Goal: Task Accomplishment & Management: Use online tool/utility

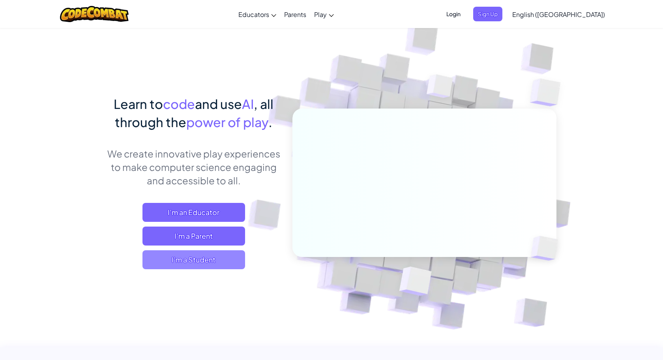
click at [215, 264] on span "I'm a Student" at bounding box center [193, 259] width 103 height 19
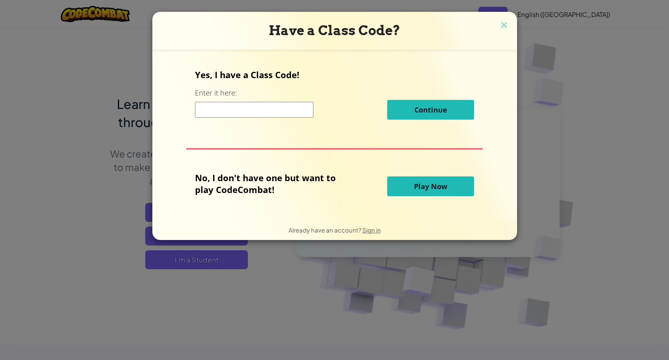
click at [397, 189] on button "Play Now" at bounding box center [430, 186] width 87 height 20
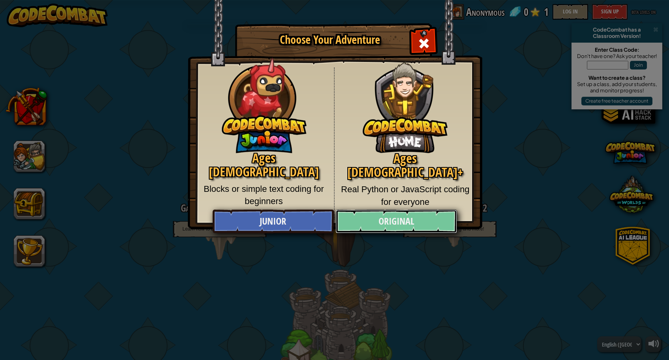
click at [372, 221] on link "Original" at bounding box center [395, 221] width 121 height 24
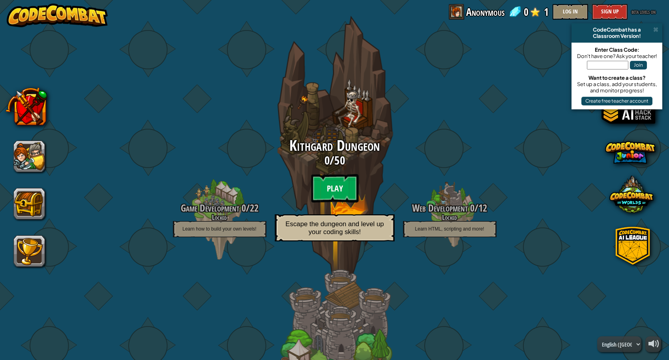
click at [348, 189] on btn "Play" at bounding box center [334, 188] width 47 height 28
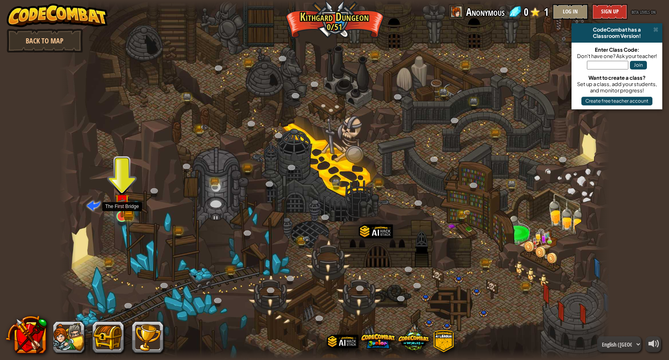
click at [128, 212] on img at bounding box center [121, 201] width 15 height 32
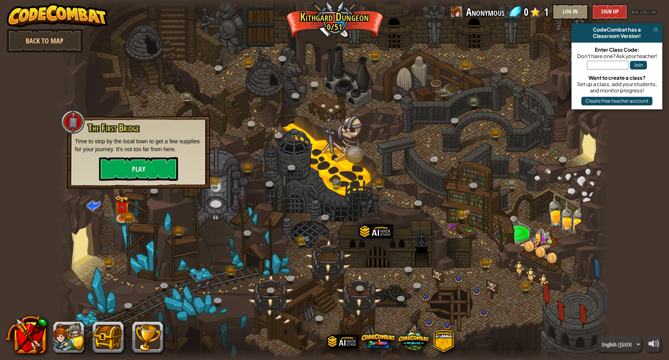
click at [149, 181] on div "The First Bridge Time to stop by the local town to get a few supplies for your …" at bounding box center [138, 152] width 143 height 73
click at [155, 173] on button "Play" at bounding box center [138, 169] width 79 height 24
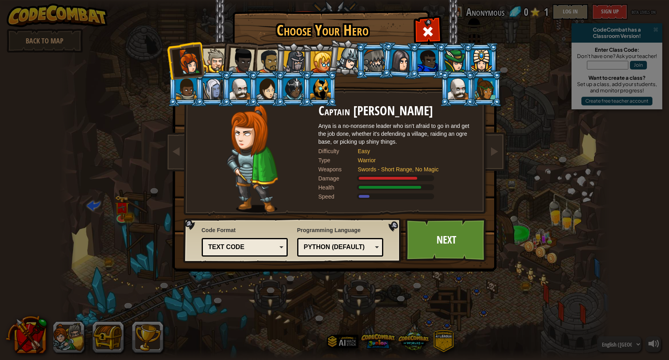
click at [312, 92] on div at bounding box center [320, 88] width 21 height 21
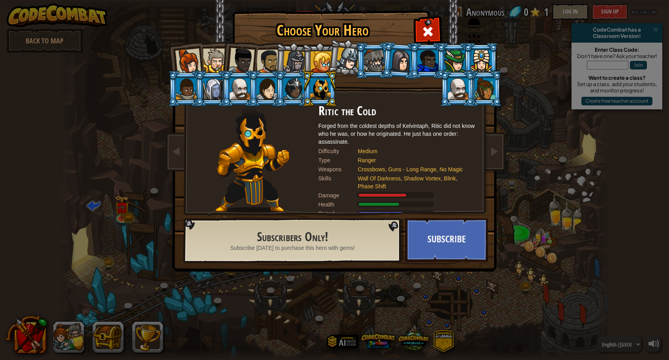
click at [294, 94] on div at bounding box center [293, 88] width 21 height 21
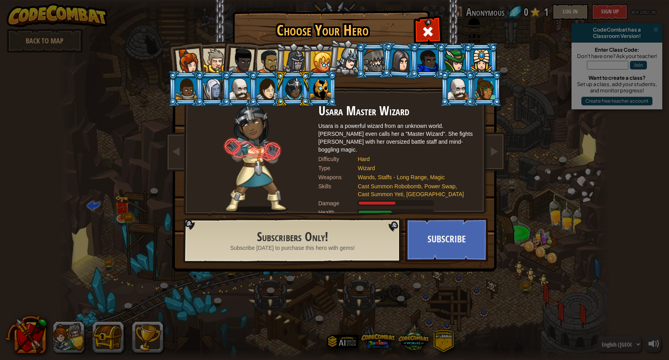
click at [264, 94] on div at bounding box center [266, 88] width 21 height 21
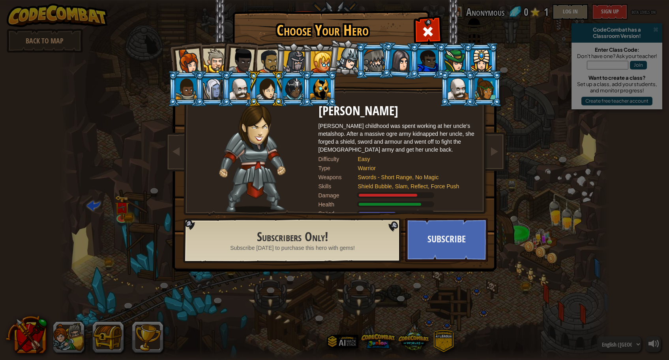
click at [243, 94] on div at bounding box center [240, 88] width 21 height 21
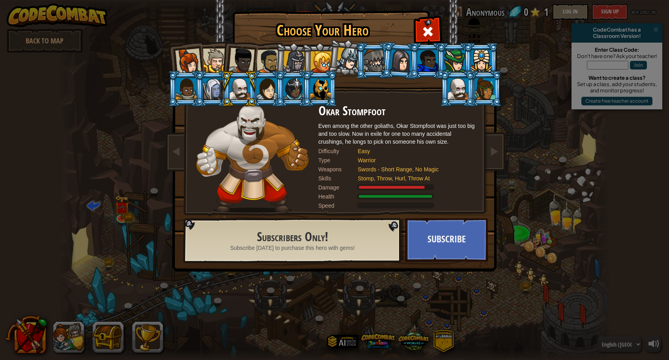
click at [326, 64] on div at bounding box center [320, 61] width 21 height 21
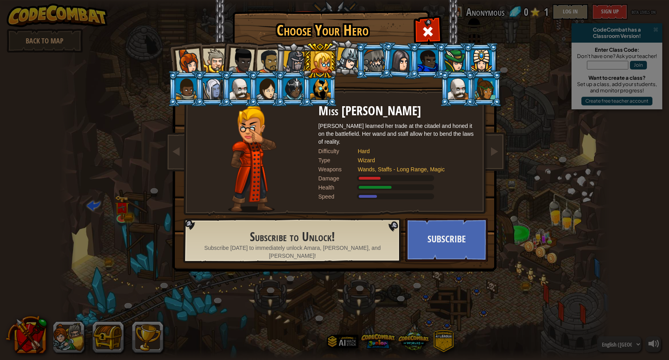
click at [210, 105] on li at bounding box center [211, 89] width 35 height 36
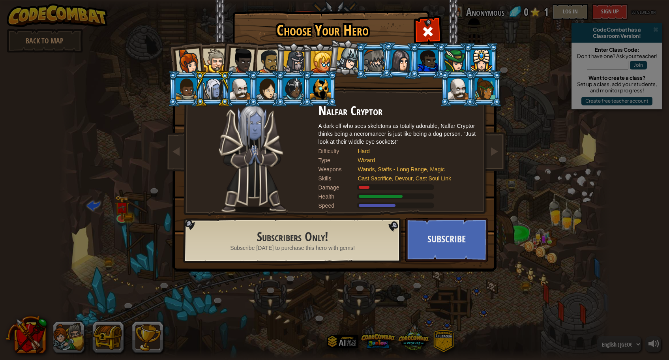
click at [189, 96] on div at bounding box center [186, 88] width 21 height 21
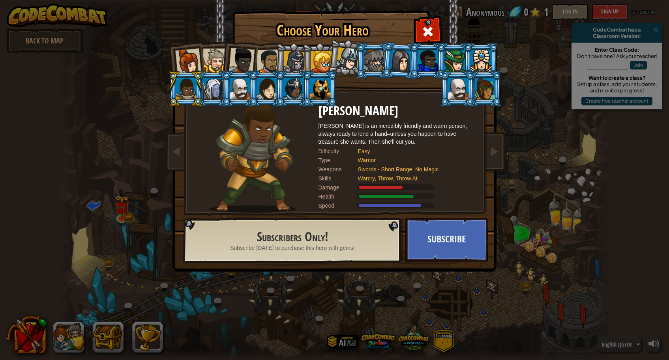
click at [216, 85] on div at bounding box center [213, 88] width 21 height 21
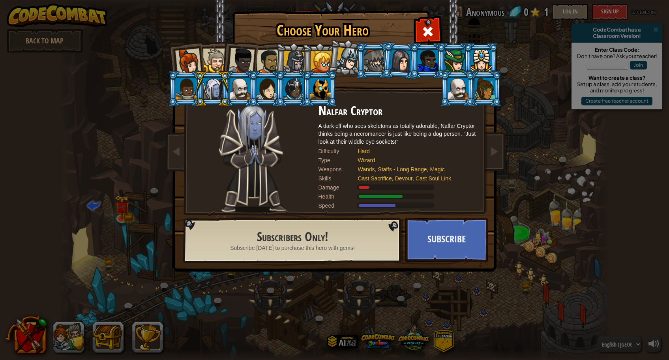
drag, startPoint x: 315, startPoint y: 114, endPoint x: 387, endPoint y: 112, distance: 72.6
click at [387, 104] on div "Nalfar Cryptor A dark elf who sees skeletons as totally adorable, Nalfar Crypto…" at bounding box center [335, 104] width 296 height 0
click at [454, 93] on div at bounding box center [458, 88] width 21 height 21
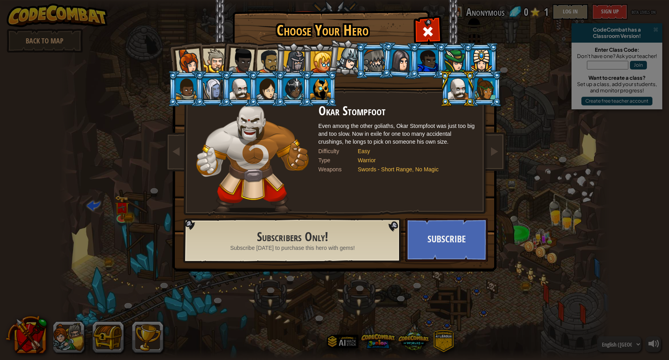
click at [487, 90] on div at bounding box center [484, 88] width 21 height 21
